Goal: Information Seeking & Learning: Check status

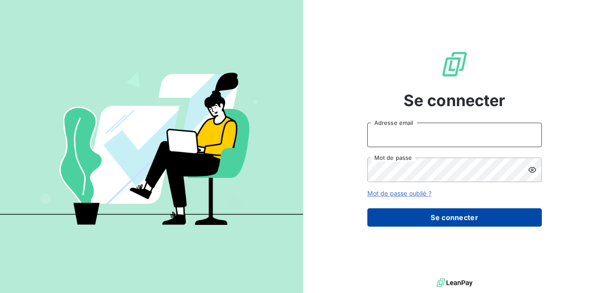
type input "[EMAIL_ADDRESS][DOMAIN_NAME]"
click at [440, 214] on button "Se connecter" at bounding box center [454, 217] width 174 height 18
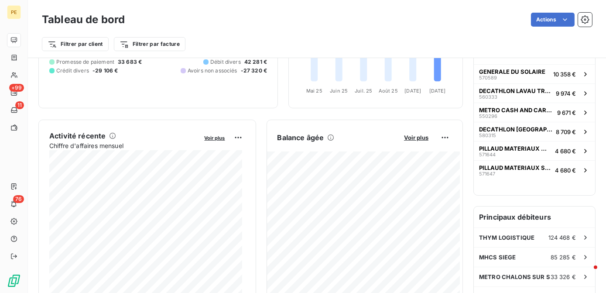
scroll to position [82, 0]
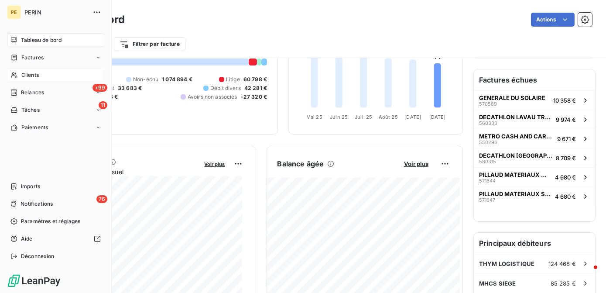
click at [32, 74] on span "Clients" at bounding box center [29, 75] width 17 height 8
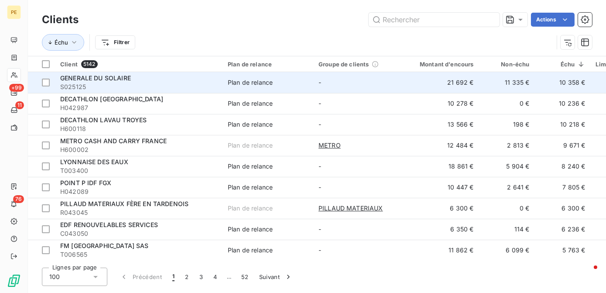
click at [132, 75] on div "GENERALE DU SOLAIRE" at bounding box center [138, 78] width 157 height 9
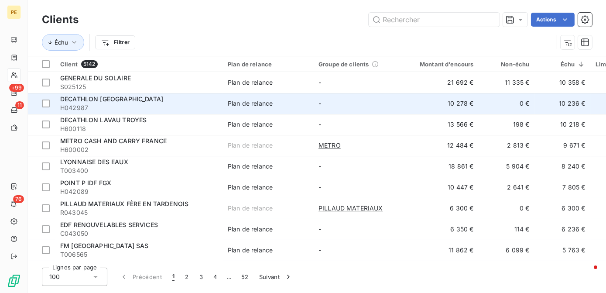
click at [106, 102] on span "DECATHLON [GEOGRAPHIC_DATA]" at bounding box center [111, 98] width 103 height 7
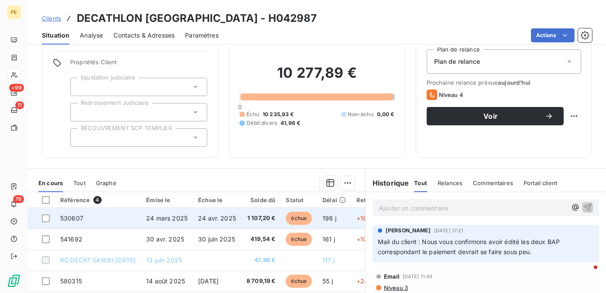
scroll to position [79, 0]
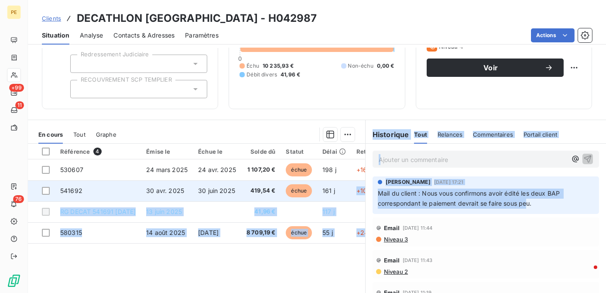
drag, startPoint x: 522, startPoint y: 202, endPoint x: 357, endPoint y: 187, distance: 166.0
click at [357, 187] on div "En cours Tout Graphe Référence 4 Émise le Échue le Solde dû Statut Délai Retard…" at bounding box center [317, 228] width 578 height 218
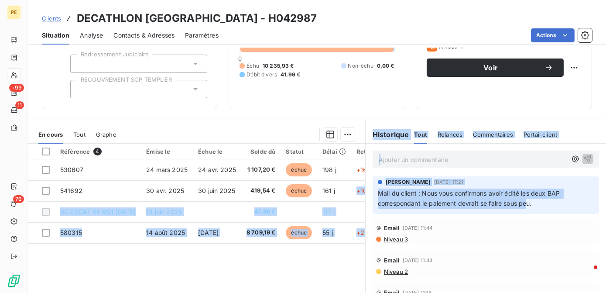
click at [502, 197] on p "Mail du client : Nous vous confirmons avoir édité les deux BAP correspondant le…" at bounding box center [486, 198] width 216 height 20
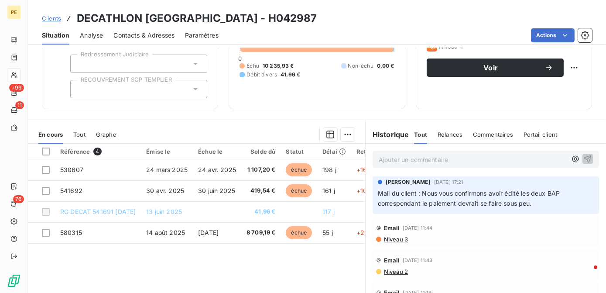
click at [183, 278] on div "Référence 4 Émise le Échue le Solde dû Statut Délai Retard Mode de règlement Ch…" at bounding box center [196, 227] width 337 height 168
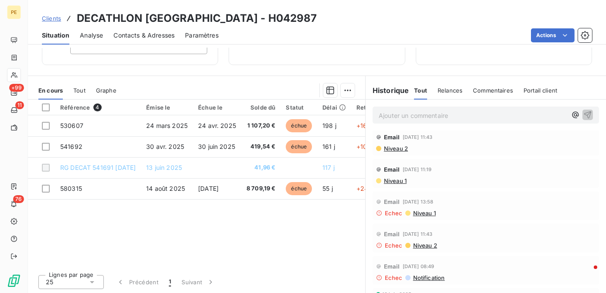
scroll to position [0, 0]
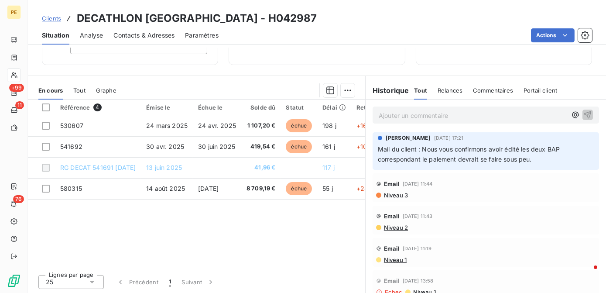
click at [392, 194] on span "Niveau 3" at bounding box center [395, 194] width 25 height 7
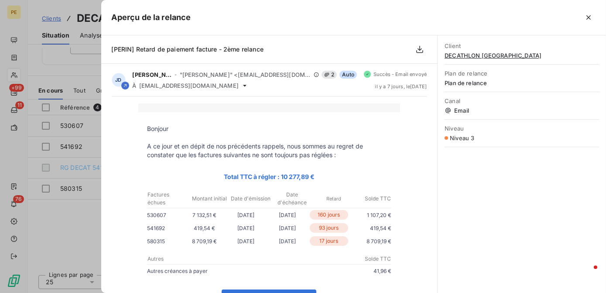
drag, startPoint x: 586, startPoint y: 17, endPoint x: 574, endPoint y: 21, distance: 12.7
click at [586, 17] on icon "button" at bounding box center [588, 17] width 9 height 9
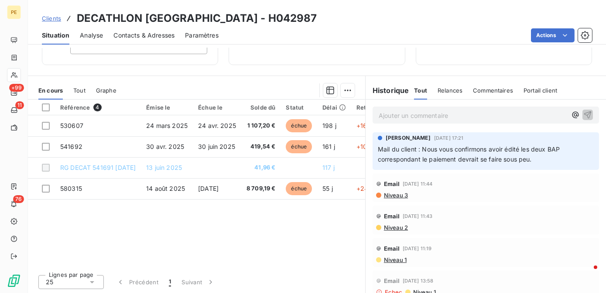
click at [288, 232] on div "Référence 4 Émise le Échue le Solde dû Statut Délai Retard Mode de règlement Ch…" at bounding box center [196, 183] width 337 height 168
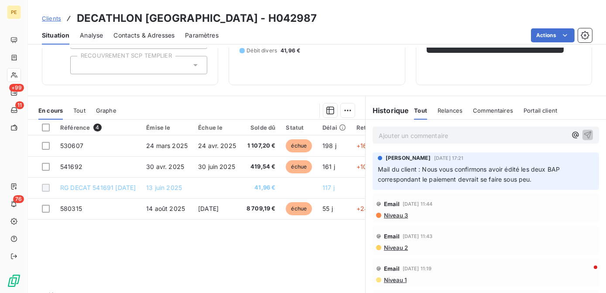
scroll to position [44, 0]
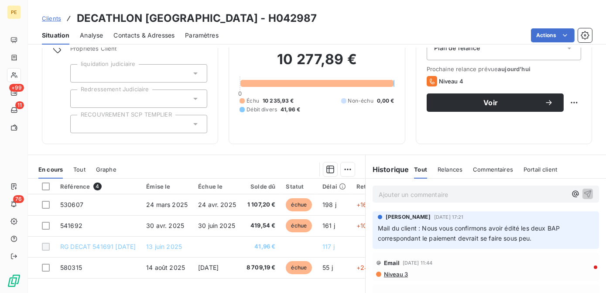
click at [160, 38] on span "Contacts & Adresses" at bounding box center [143, 35] width 61 height 9
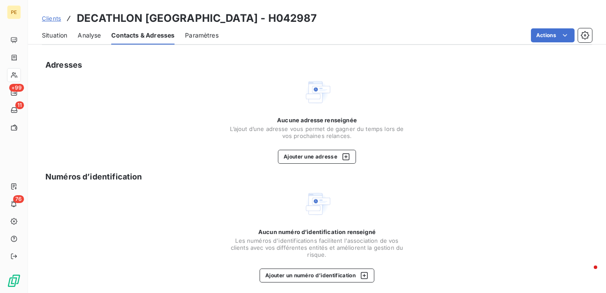
scroll to position [90, 0]
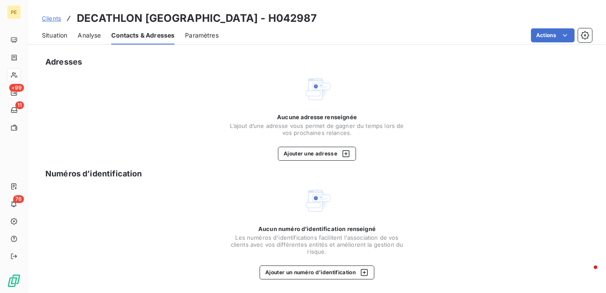
click at [53, 35] on span "Situation" at bounding box center [54, 35] width 25 height 9
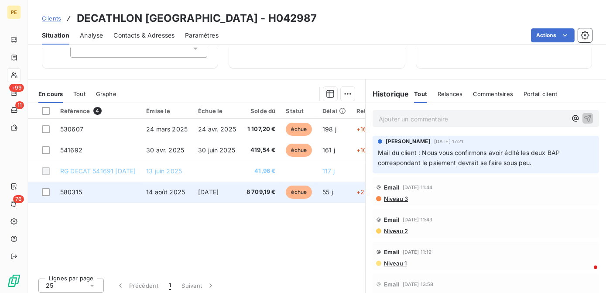
scroll to position [123, 0]
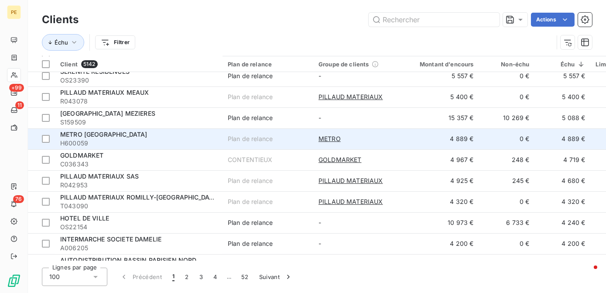
scroll to position [198, 0]
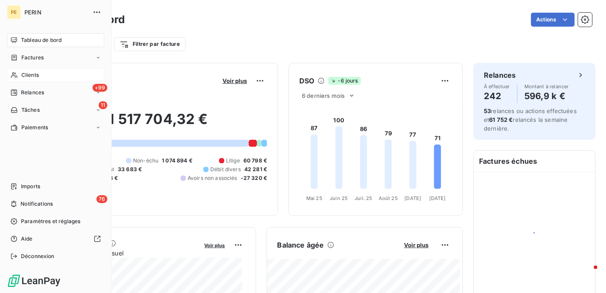
click at [24, 71] on span "Clients" at bounding box center [29, 75] width 17 height 8
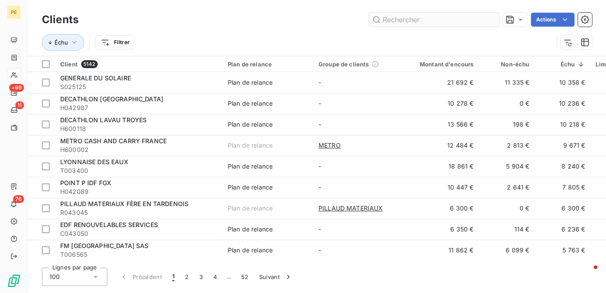
click at [420, 18] on input "text" at bounding box center [433, 20] width 131 height 14
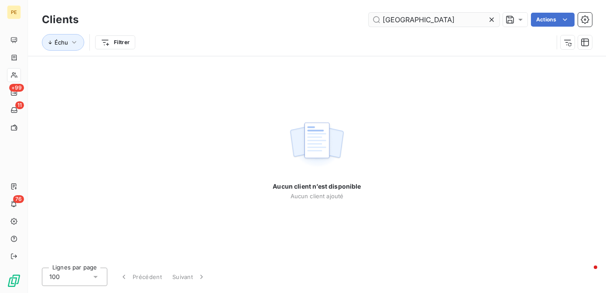
type input "[GEOGRAPHIC_DATA]"
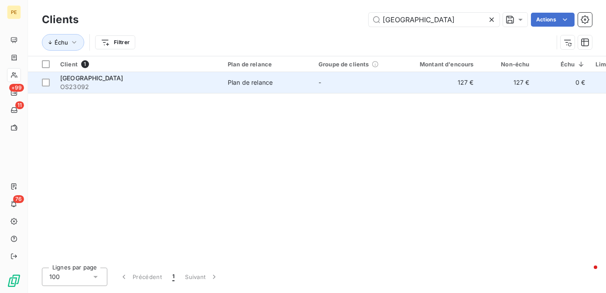
click at [198, 82] on div "[GEOGRAPHIC_DATA]" at bounding box center [138, 78] width 157 height 9
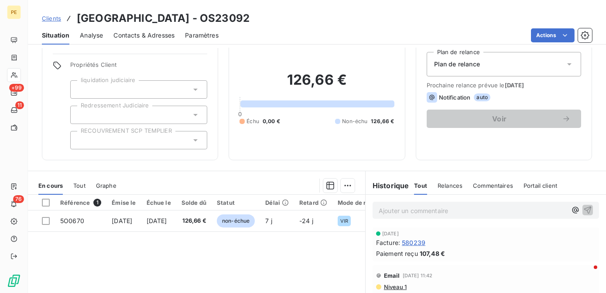
scroll to position [39, 0]
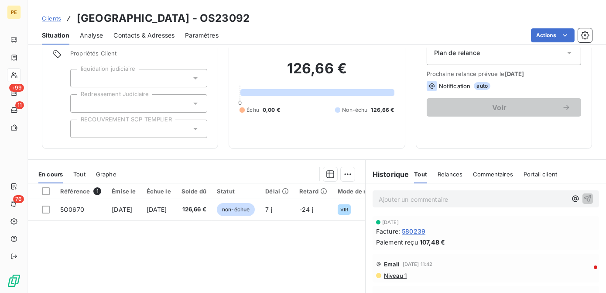
click at [83, 173] on span "Tout" at bounding box center [79, 173] width 12 height 7
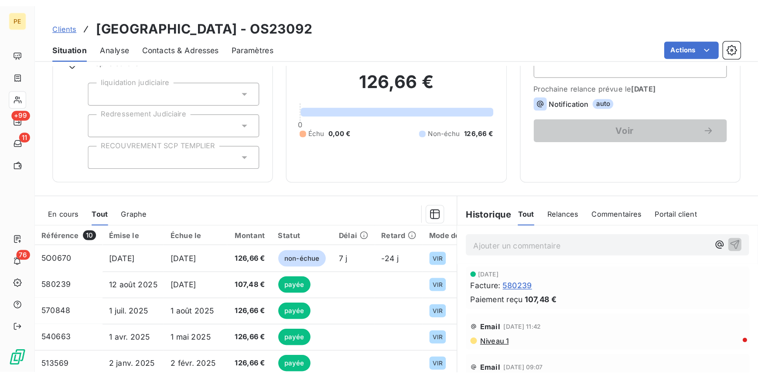
scroll to position [0, 0]
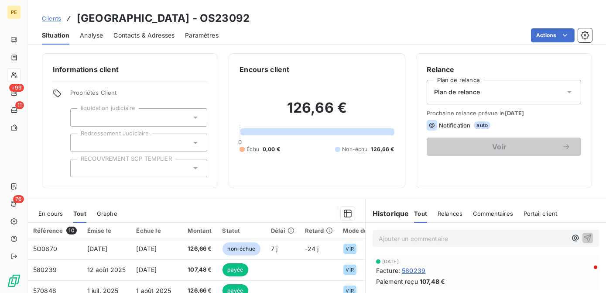
click at [48, 216] on div "En cours" at bounding box center [50, 213] width 24 height 18
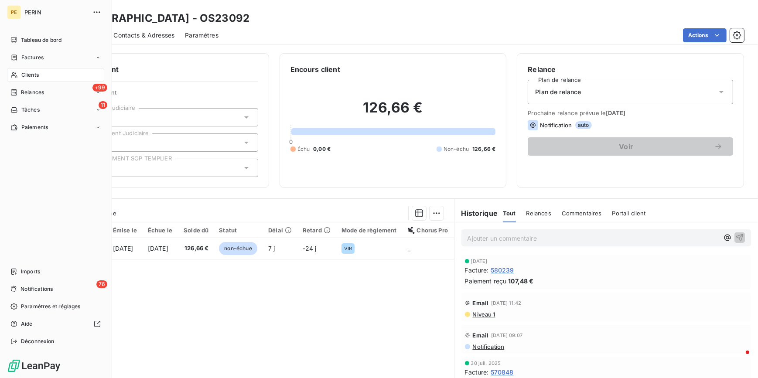
click at [1, 48] on div "PE PERIN Tableau de bord Factures Clients +99 Relances 11 Tâches Paiements Impo…" at bounding box center [56, 189] width 112 height 378
click at [27, 41] on span "Tableau de bord" at bounding box center [41, 40] width 41 height 8
